Goal: Task Accomplishment & Management: Use online tool/utility

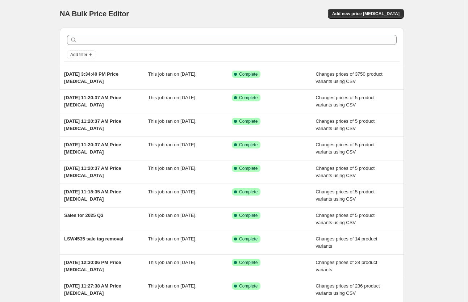
click at [431, 93] on div "NA Bulk Price Editor. This page is ready NA Bulk Price Editor Add new price cha…" at bounding box center [232, 186] width 464 height 373
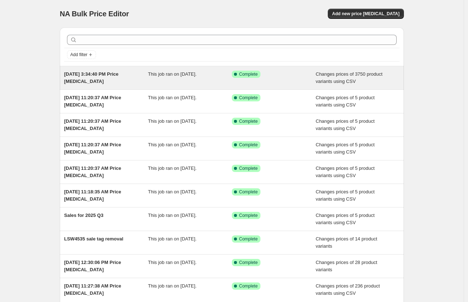
click at [107, 78] on div "[DATE] 3:34:40 PM Price [MEDICAL_DATA]" at bounding box center [106, 78] width 84 height 14
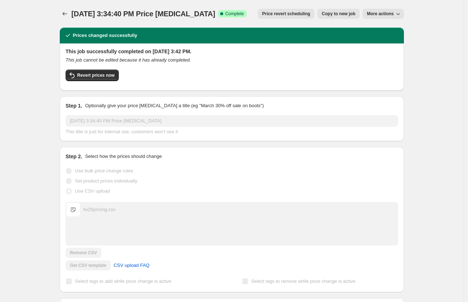
click at [381, 16] on span "More actions" at bounding box center [380, 14] width 27 height 6
click at [431, 66] on div "Aug 8, 2025, 3:34:40 PM Price change job. This page is ready Aug 8, 2025, 3:34:…" at bounding box center [232, 307] width 464 height 614
click at [70, 10] on button "Price change jobs" at bounding box center [65, 14] width 10 height 10
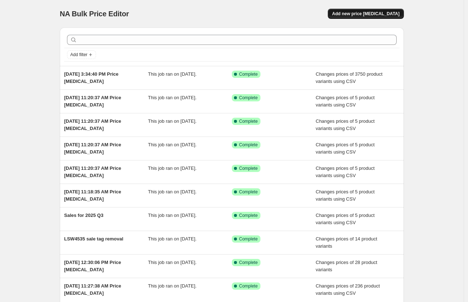
click at [372, 17] on button "Add new price [MEDICAL_DATA]" at bounding box center [366, 14] width 76 height 10
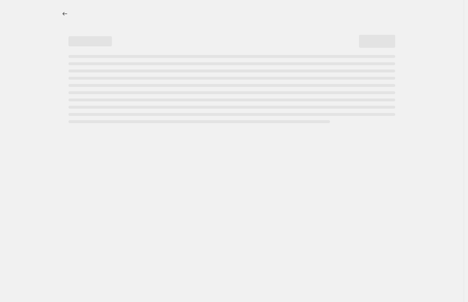
select select "percentage"
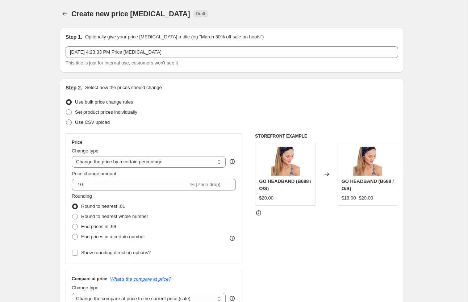
click at [91, 126] on span "Use CSV upload" at bounding box center [92, 122] width 35 height 7
click at [66, 120] on input "Use CSV upload" at bounding box center [66, 120] width 0 height 0
radio input "true"
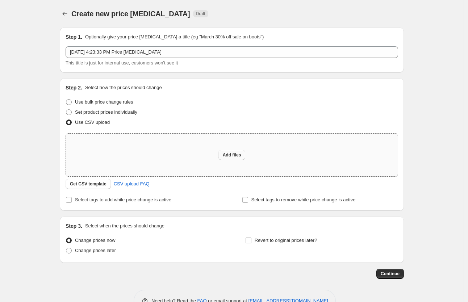
click at [235, 151] on button "Add files" at bounding box center [231, 155] width 27 height 10
type input "C:\fakepath\fw25pricing.csv"
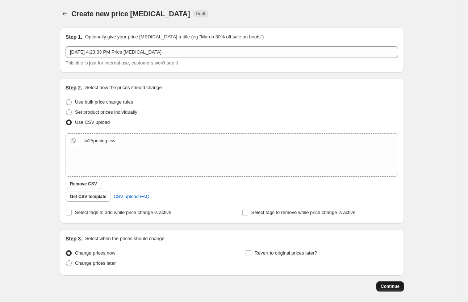
click at [392, 286] on span "Continue" at bounding box center [390, 287] width 19 height 6
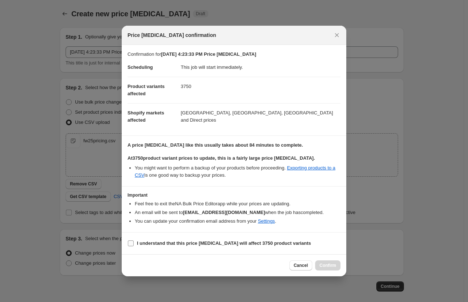
click at [151, 245] on b "I understand that this price change job will affect 3750 product variants" at bounding box center [224, 243] width 174 height 5
click at [134, 245] on input "I understand that this price change job will affect 3750 product variants" at bounding box center [131, 244] width 6 height 6
checkbox input "true"
click at [333, 266] on span "Confirm" at bounding box center [328, 266] width 17 height 6
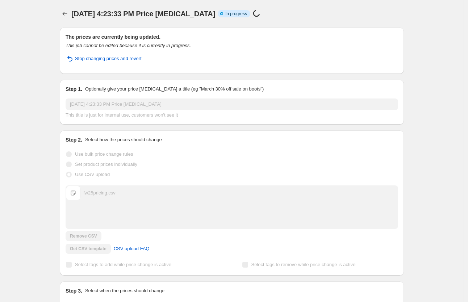
click at [431, 107] on div "Aug 11, 2025, 4:23:33 PM Price change job. This page is ready Aug 11, 2025, 4:2…" at bounding box center [232, 186] width 464 height 372
click at [37, 54] on div "Aug 11, 2025, 4:23:33 PM Price change job. This page is ready Aug 11, 2025, 4:2…" at bounding box center [232, 186] width 464 height 372
click at [442, 97] on div "Aug 11, 2025, 4:23:33 PM Price change job. This page is ready Aug 11, 2025, 4:2…" at bounding box center [232, 186] width 464 height 372
click at [435, 154] on div "Aug 11, 2025, 4:23:33 PM Price change job. This page is ready Aug 11, 2025, 4:2…" at bounding box center [232, 186] width 464 height 372
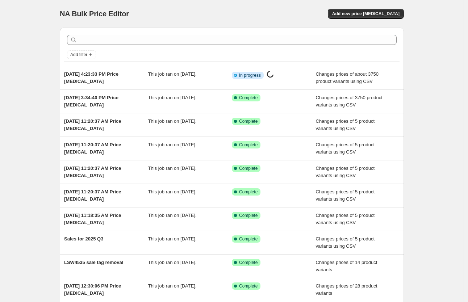
click at [437, 76] on div "NA Bulk Price Editor. This page is ready NA Bulk Price Editor Add new price [ME…" at bounding box center [232, 186] width 464 height 373
click at [249, 8] on div "NA Bulk Price Editor. This page is ready NA Bulk Price Editor Add new price [ME…" at bounding box center [232, 14] width 344 height 28
click at [239, 14] on div "Add new price [MEDICAL_DATA]" at bounding box center [317, 14] width 173 height 10
click at [437, 71] on div "NA Bulk Price Editor. This page is ready NA Bulk Price Editor Add new price [ME…" at bounding box center [232, 186] width 464 height 373
click at [436, 71] on div "NA Bulk Price Editor. This page is ready NA Bulk Price Editor Add new price [ME…" at bounding box center [232, 186] width 464 height 373
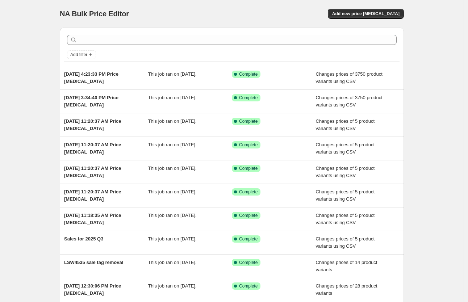
click at [435, 68] on div "NA Bulk Price Editor. This page is ready NA Bulk Price Editor Add new price [ME…" at bounding box center [232, 186] width 464 height 373
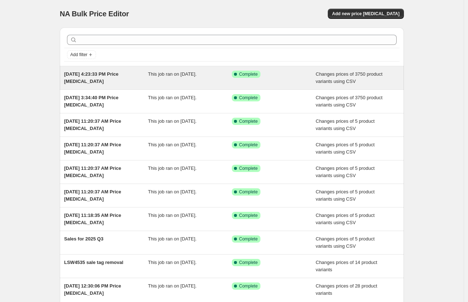
click at [140, 75] on div "[DATE] 4:23:33 PM Price [MEDICAL_DATA]" at bounding box center [106, 78] width 84 height 14
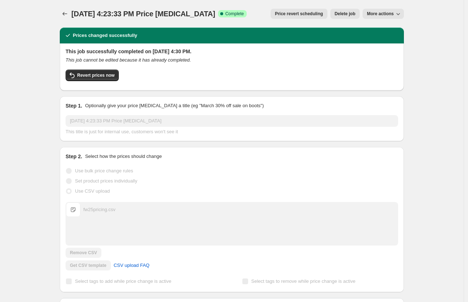
click at [380, 16] on span "More actions" at bounding box center [380, 14] width 27 height 6
click at [383, 42] on span "Export Recap CSV" at bounding box center [387, 40] width 39 height 5
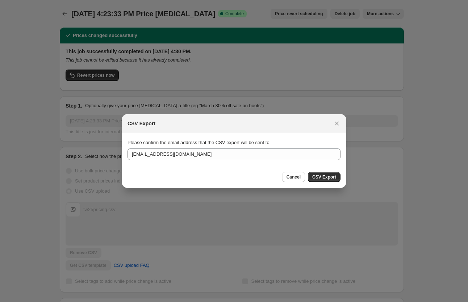
drag, startPoint x: 338, startPoint y: 181, endPoint x: 332, endPoint y: 179, distance: 6.2
click at [334, 179] on button "CSV Export" at bounding box center [324, 177] width 33 height 10
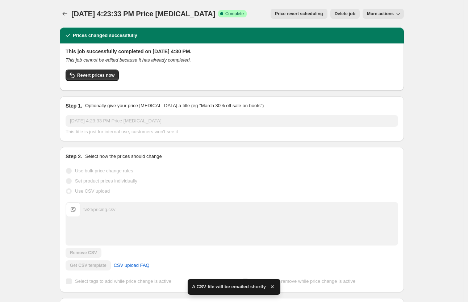
click at [30, 64] on div "[DATE] 4:23:33 PM Price [MEDICAL_DATA]. This page is ready [DATE] 4:23:33 PM Pr…" at bounding box center [232, 307] width 464 height 614
